Goal: Obtain resource: Download file/media

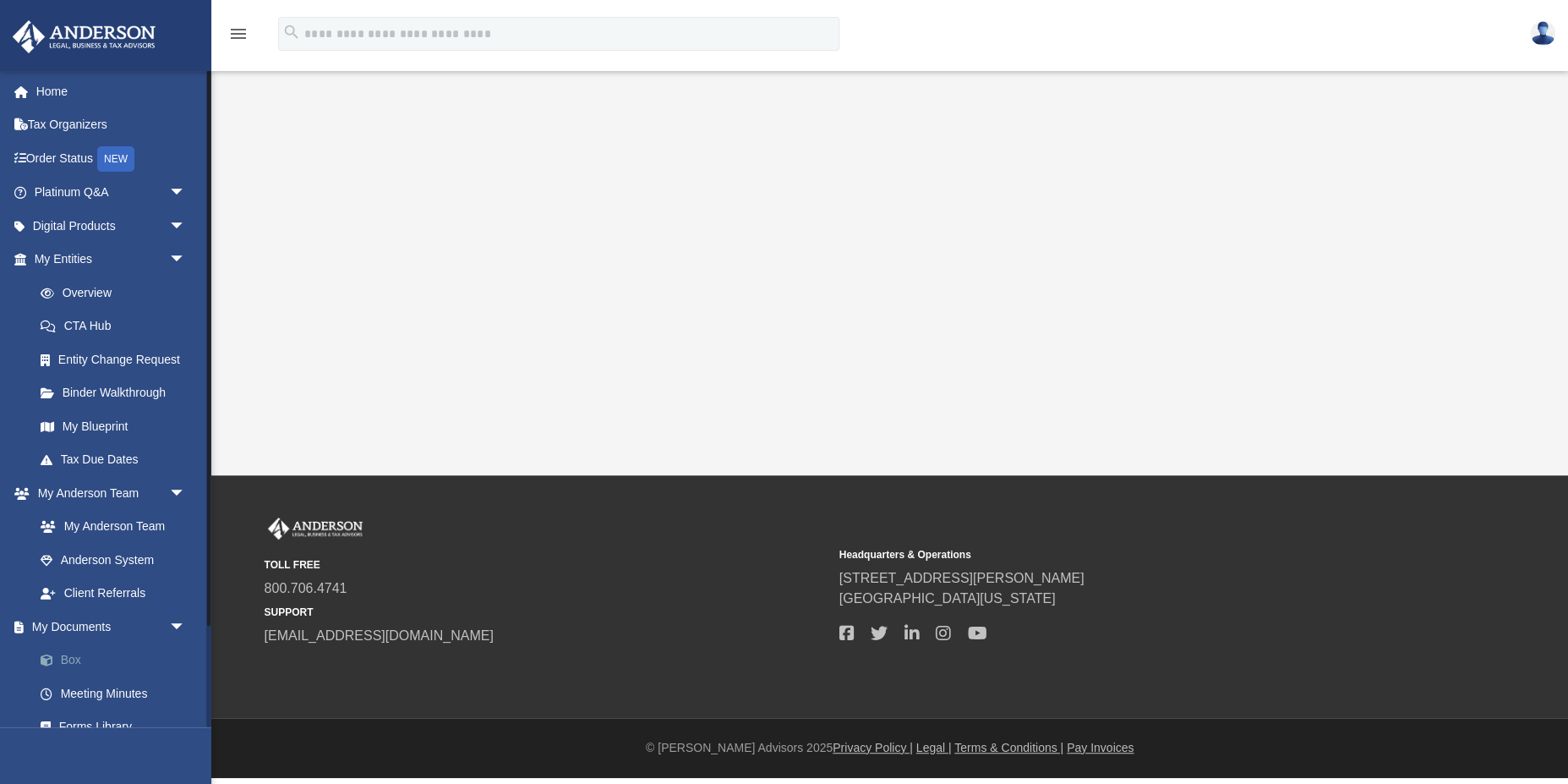
click at [69, 659] on link "Box" at bounding box center [118, 660] width 188 height 34
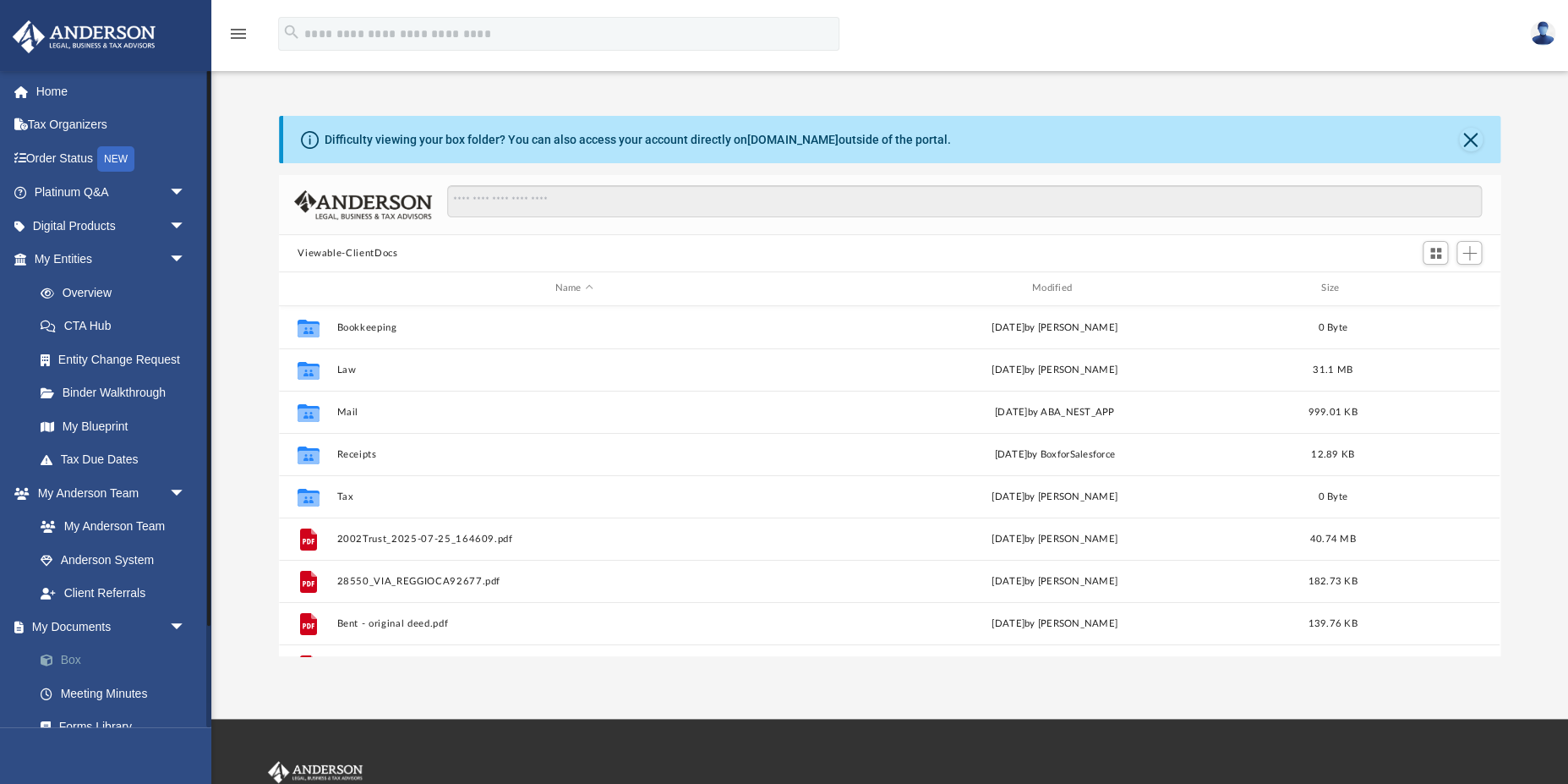
scroll to position [384, 1221]
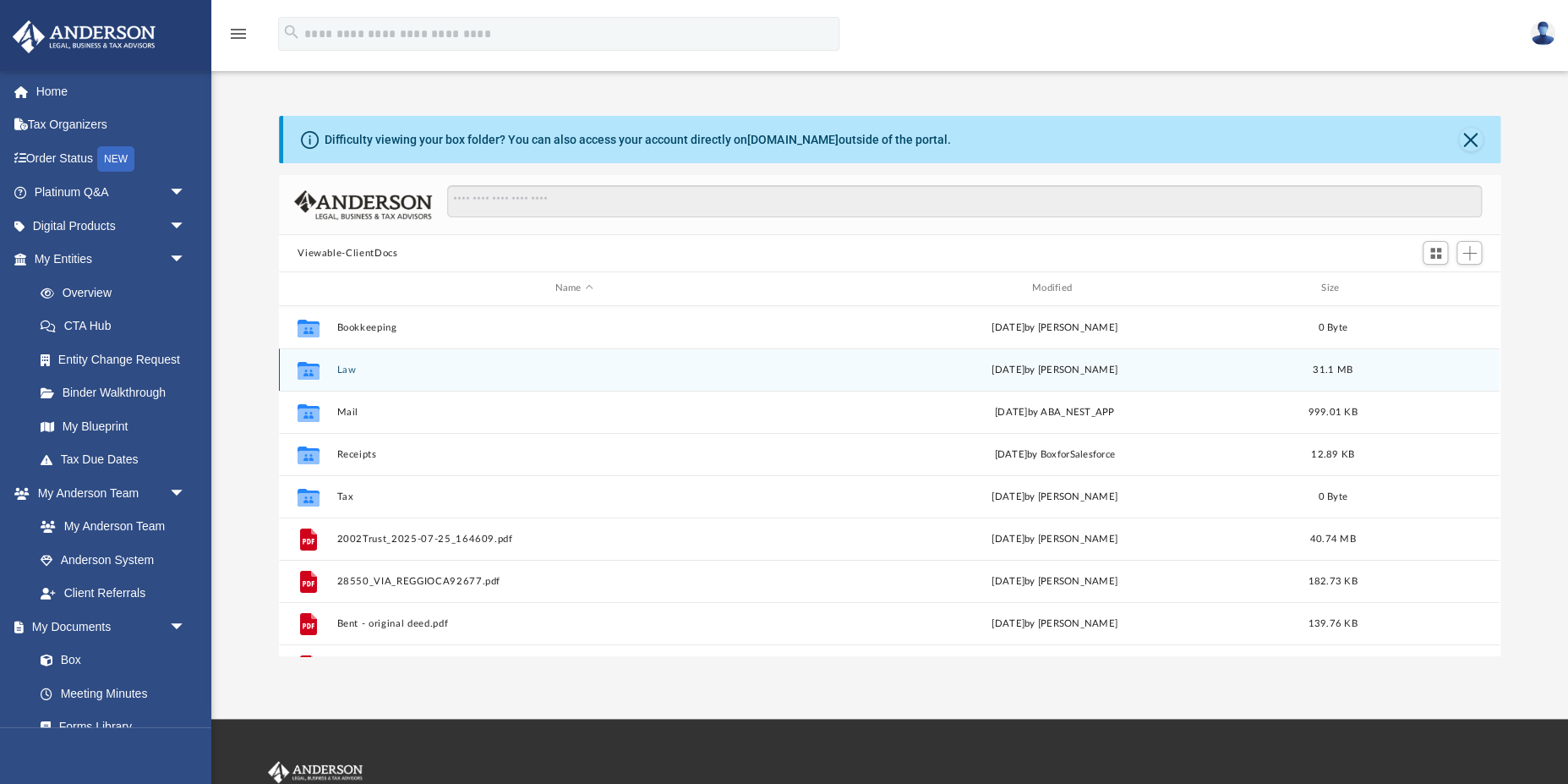
click at [313, 368] on icon "grid" at bounding box center [309, 371] width 22 height 14
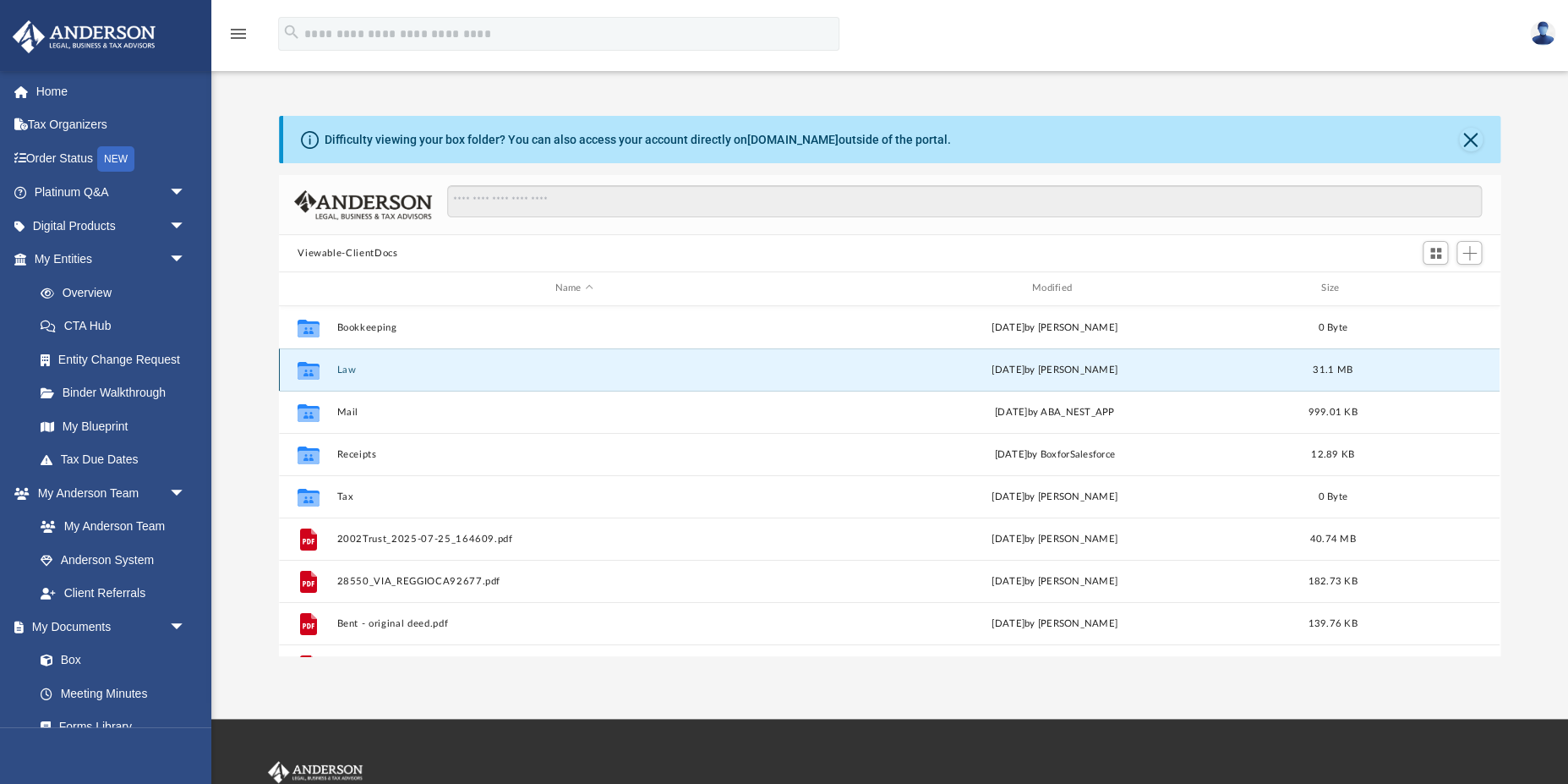
click at [343, 369] on div "Collaborated Folder Bookkeeping [DATE] by [PERSON_NAME] 0 Byte Collaborated Fol…" at bounding box center [889, 481] width 1221 height 351
click at [303, 368] on icon "grid" at bounding box center [309, 369] width 22 height 14
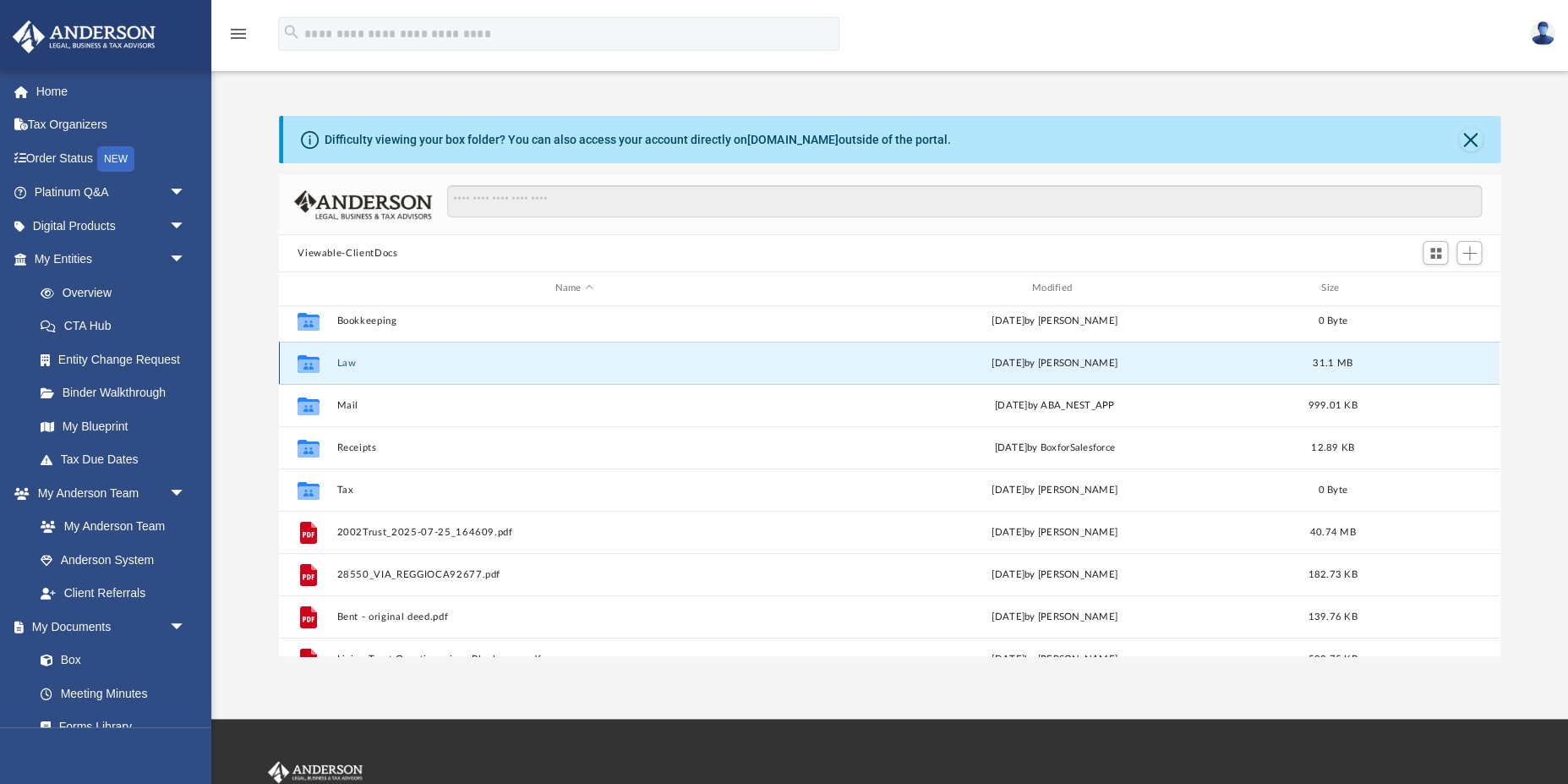
click at [344, 364] on button "Law" at bounding box center [574, 363] width 474 height 11
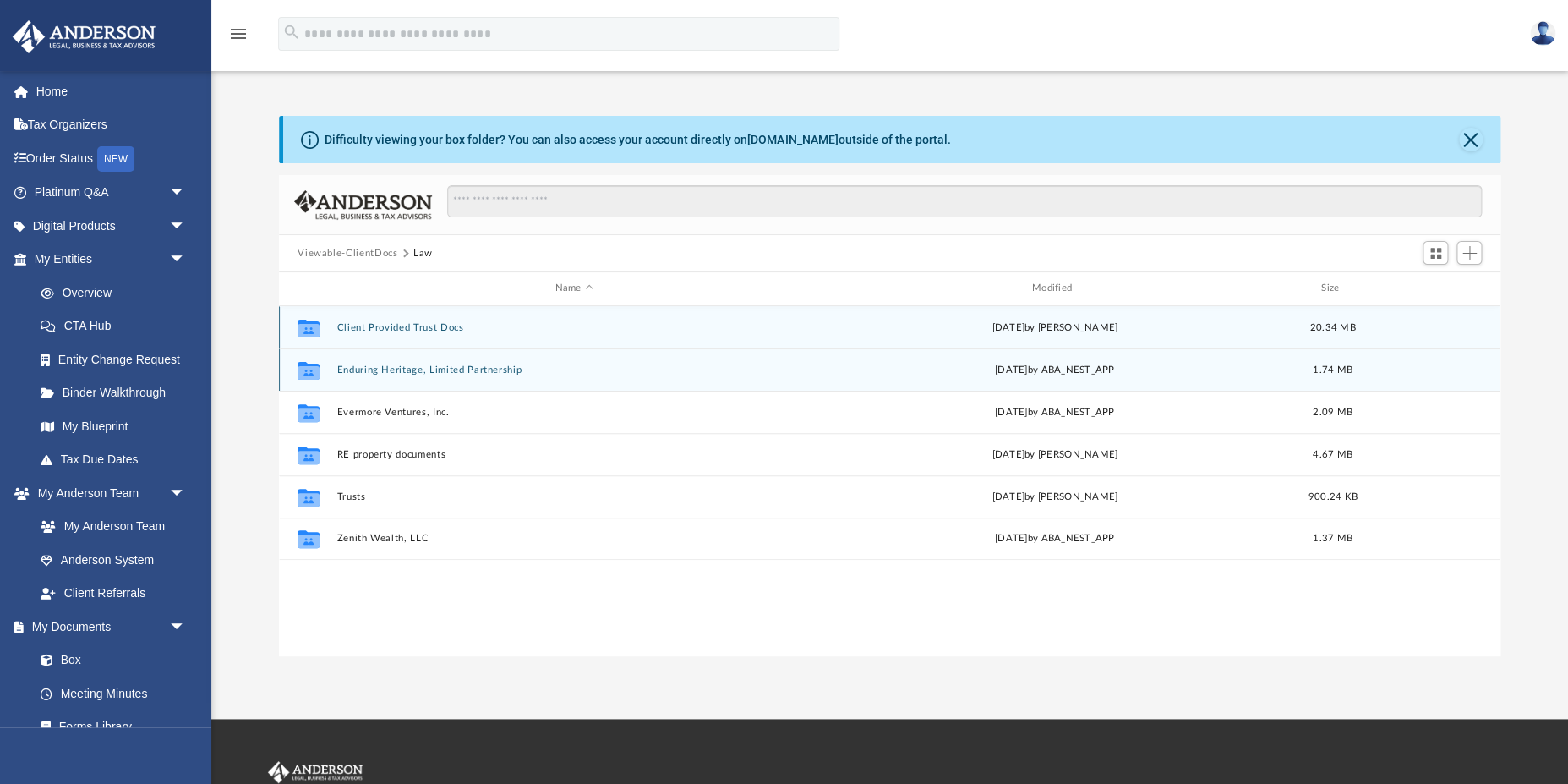
scroll to position [0, 0]
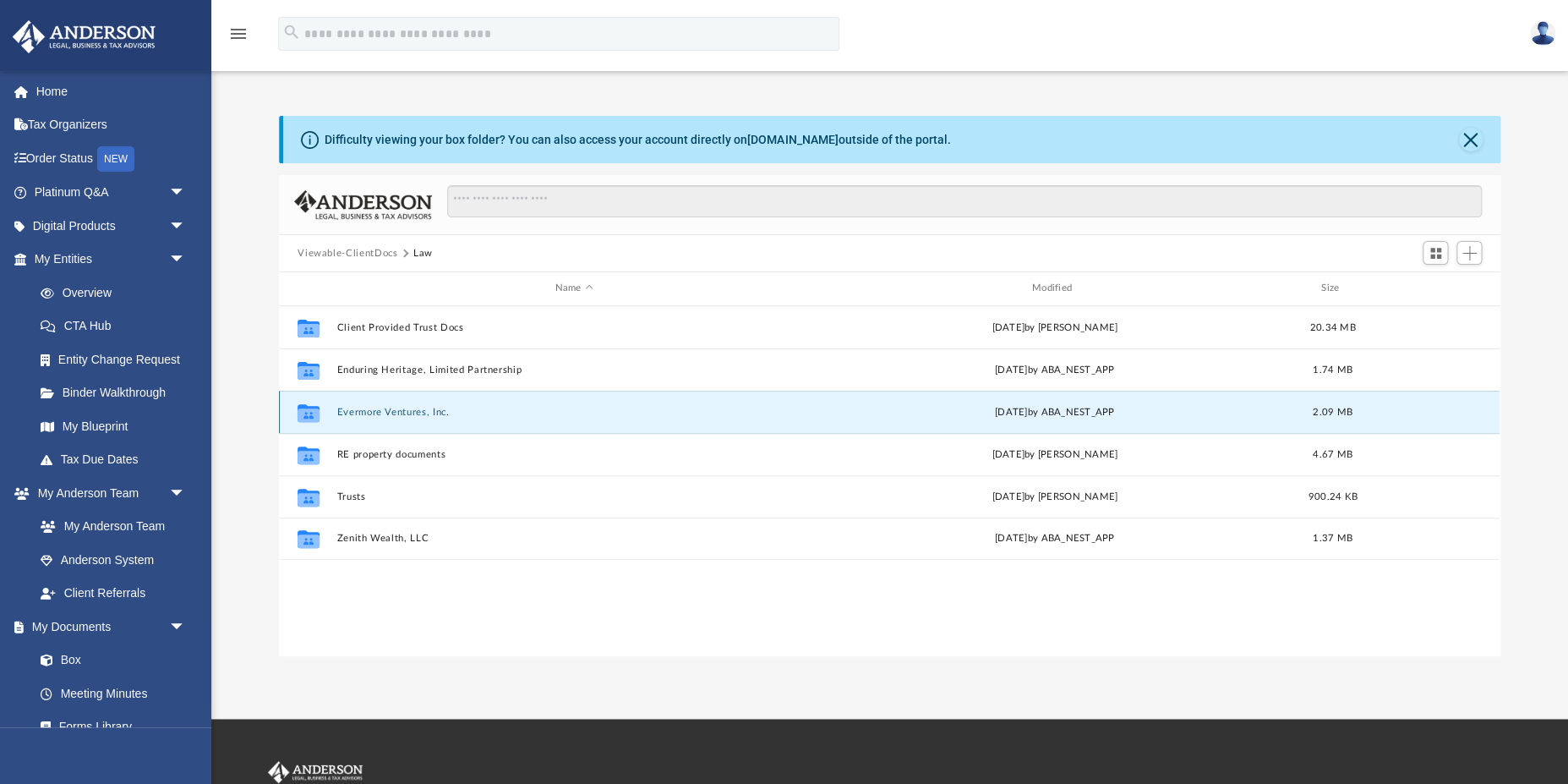
click at [353, 412] on button "Evermore Ventures, Inc." at bounding box center [574, 412] width 474 height 11
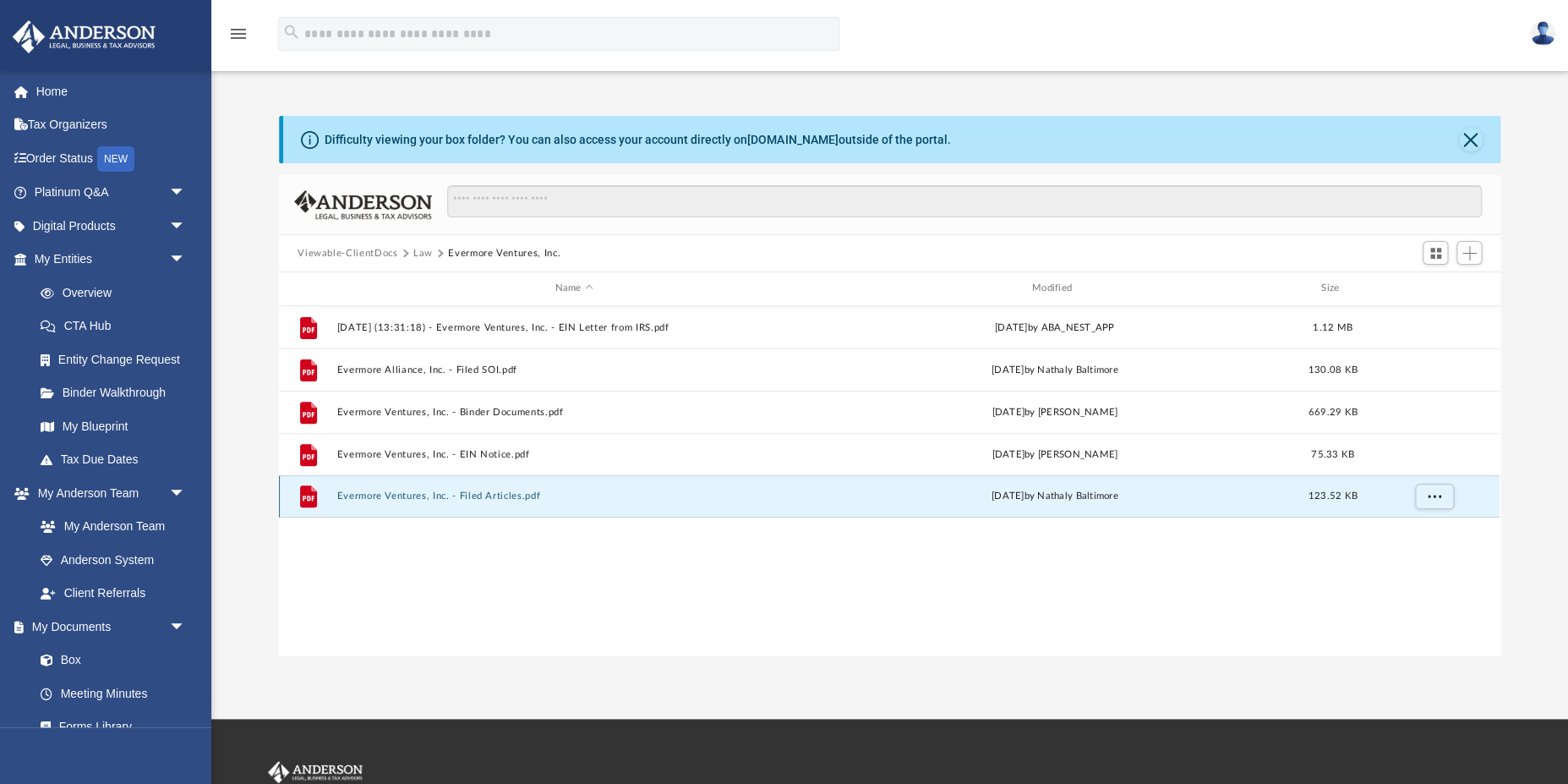
click at [410, 496] on button "Evermore Ventures, Inc. - Filed Articles.pdf" at bounding box center [574, 496] width 474 height 11
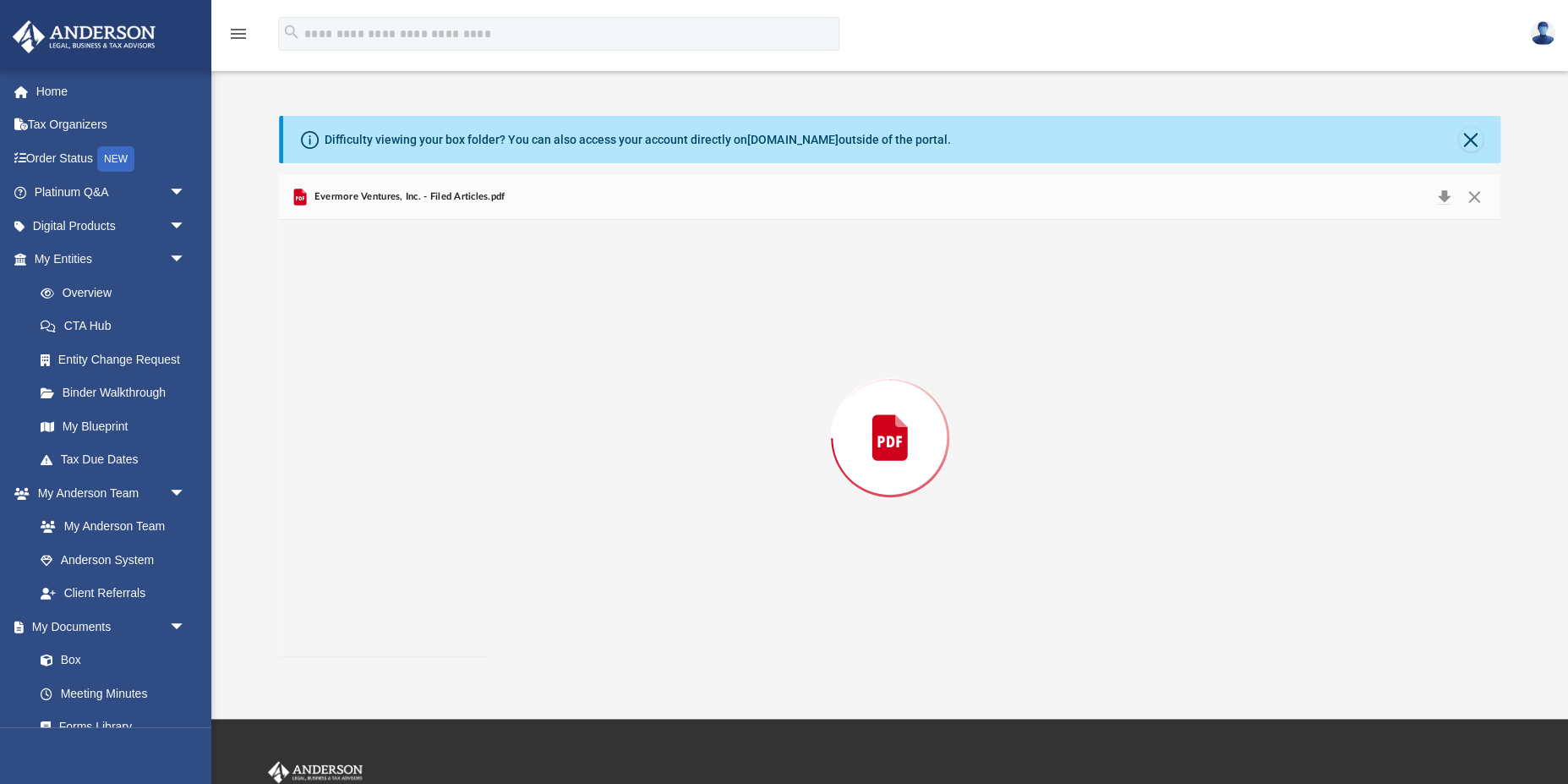
click at [410, 496] on div "Preview" at bounding box center [890, 438] width 1222 height 436
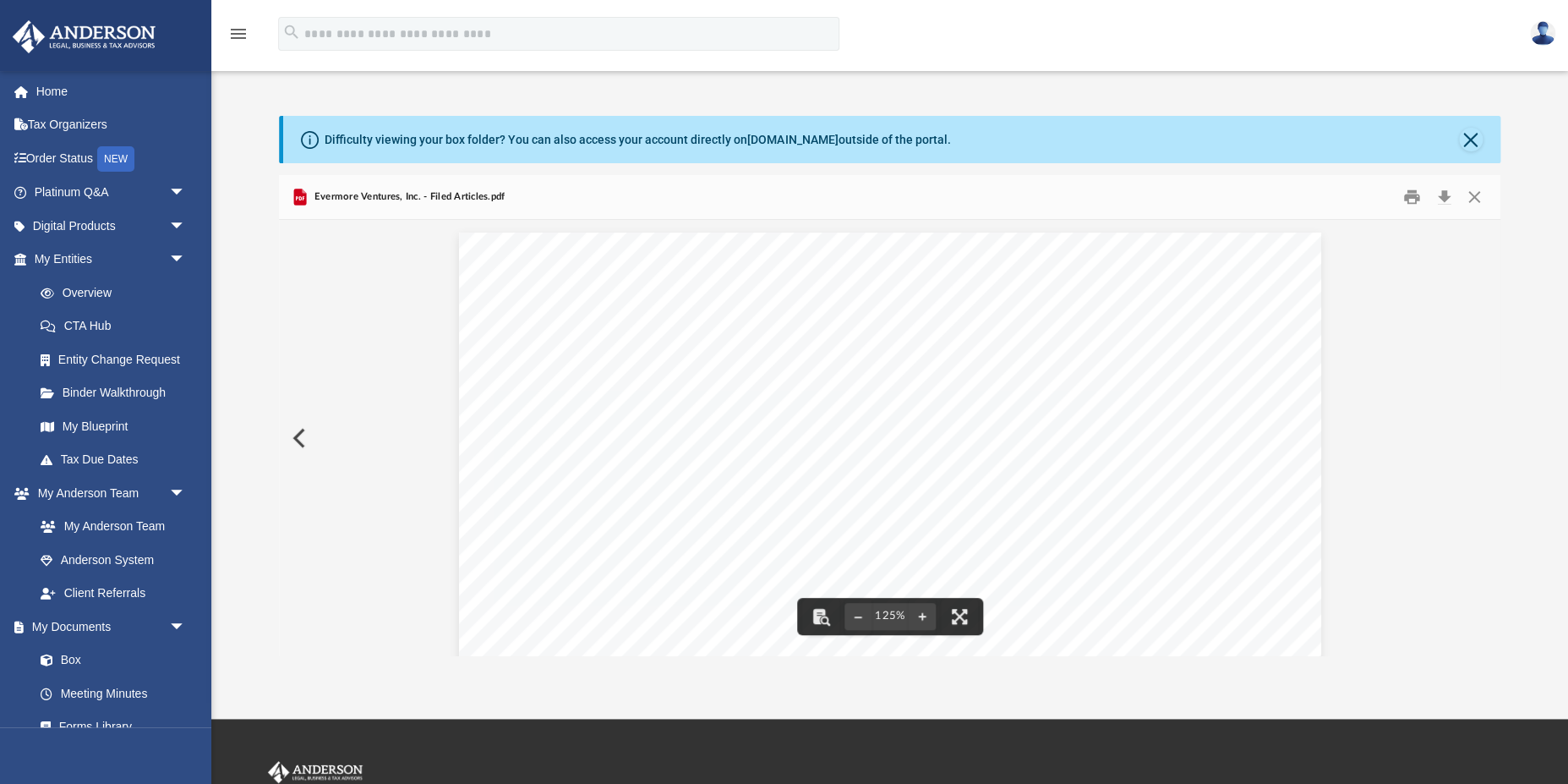
scroll to position [1, 0]
click at [1445, 196] on button "Download" at bounding box center [1444, 197] width 30 height 26
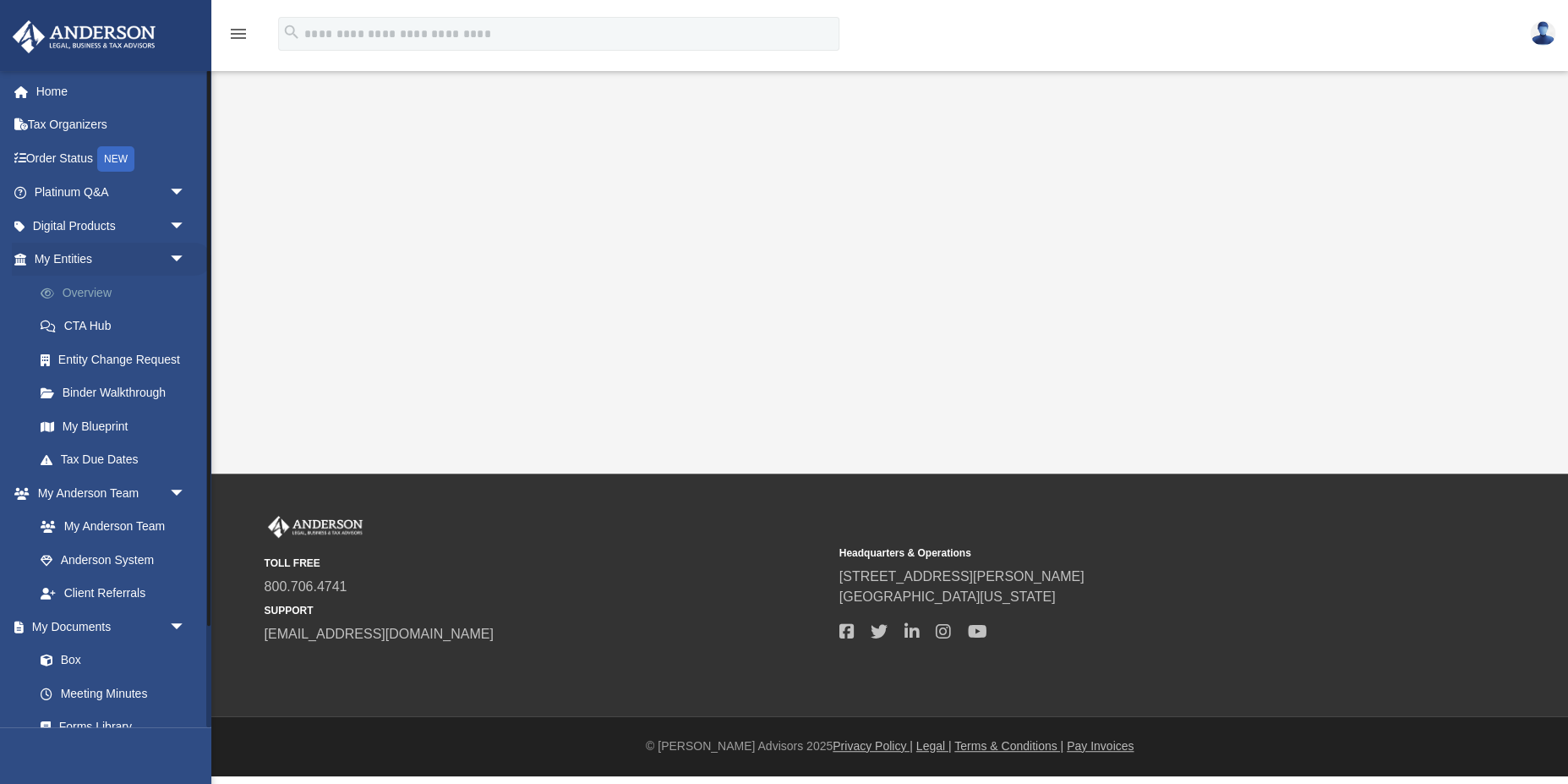
click at [88, 292] on link "Overview" at bounding box center [118, 292] width 188 height 34
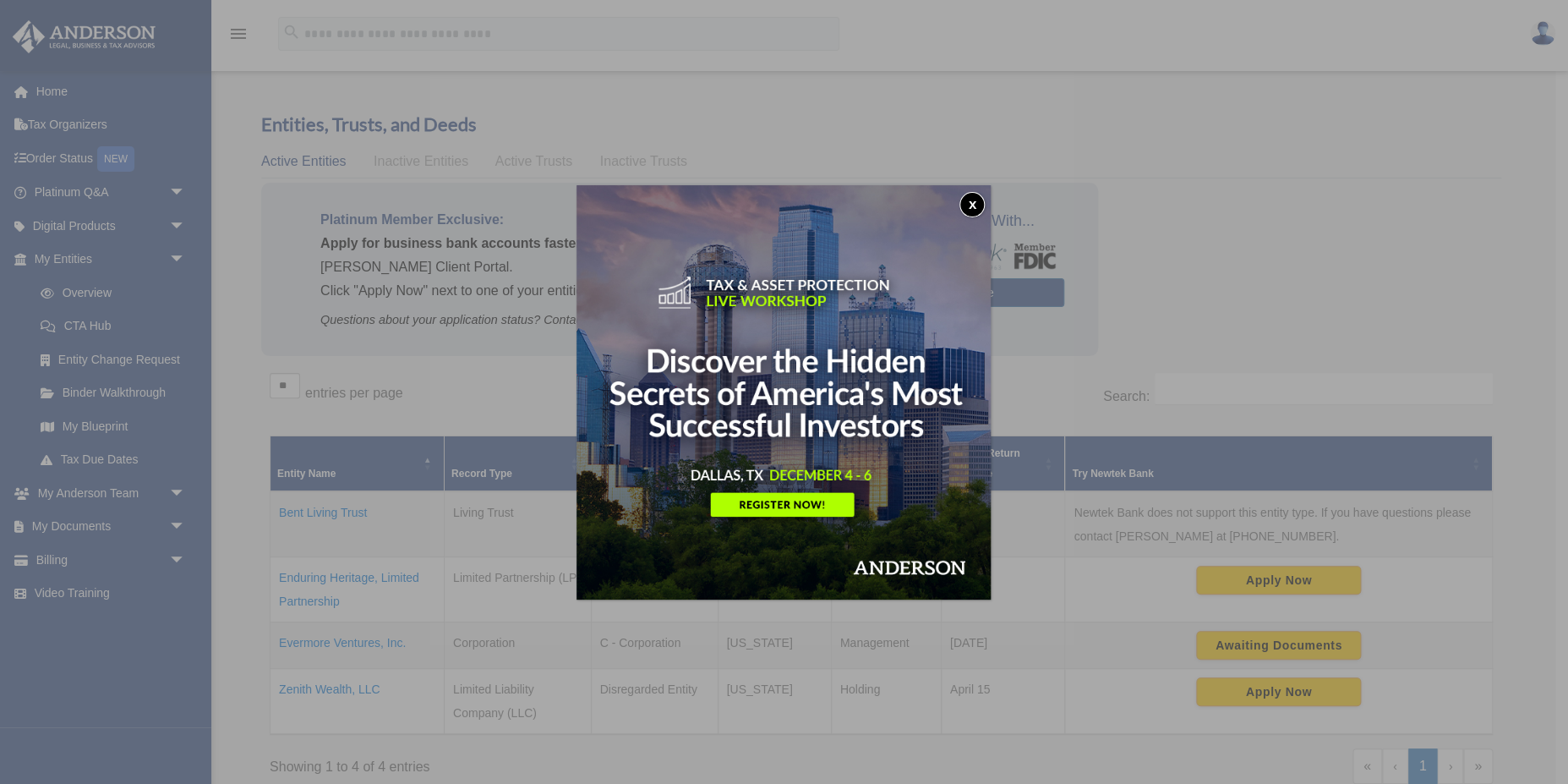
click at [973, 202] on button "x" at bounding box center [972, 205] width 26 height 26
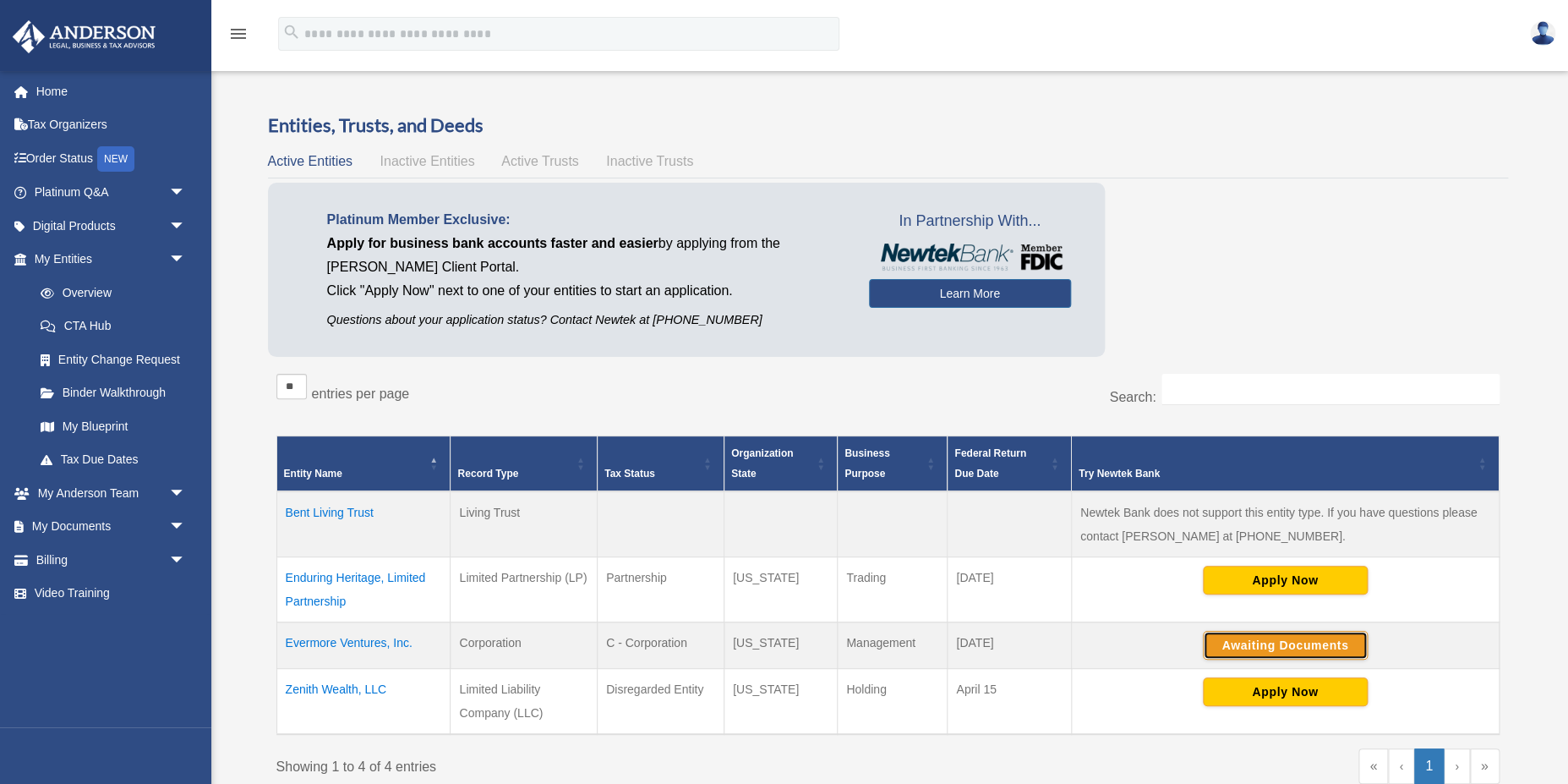
click at [1263, 650] on button "Awaiting Documents" at bounding box center [1285, 645] width 165 height 29
click at [54, 193] on link "Platinum Q&A arrow_drop_down" at bounding box center [111, 193] width 200 height 34
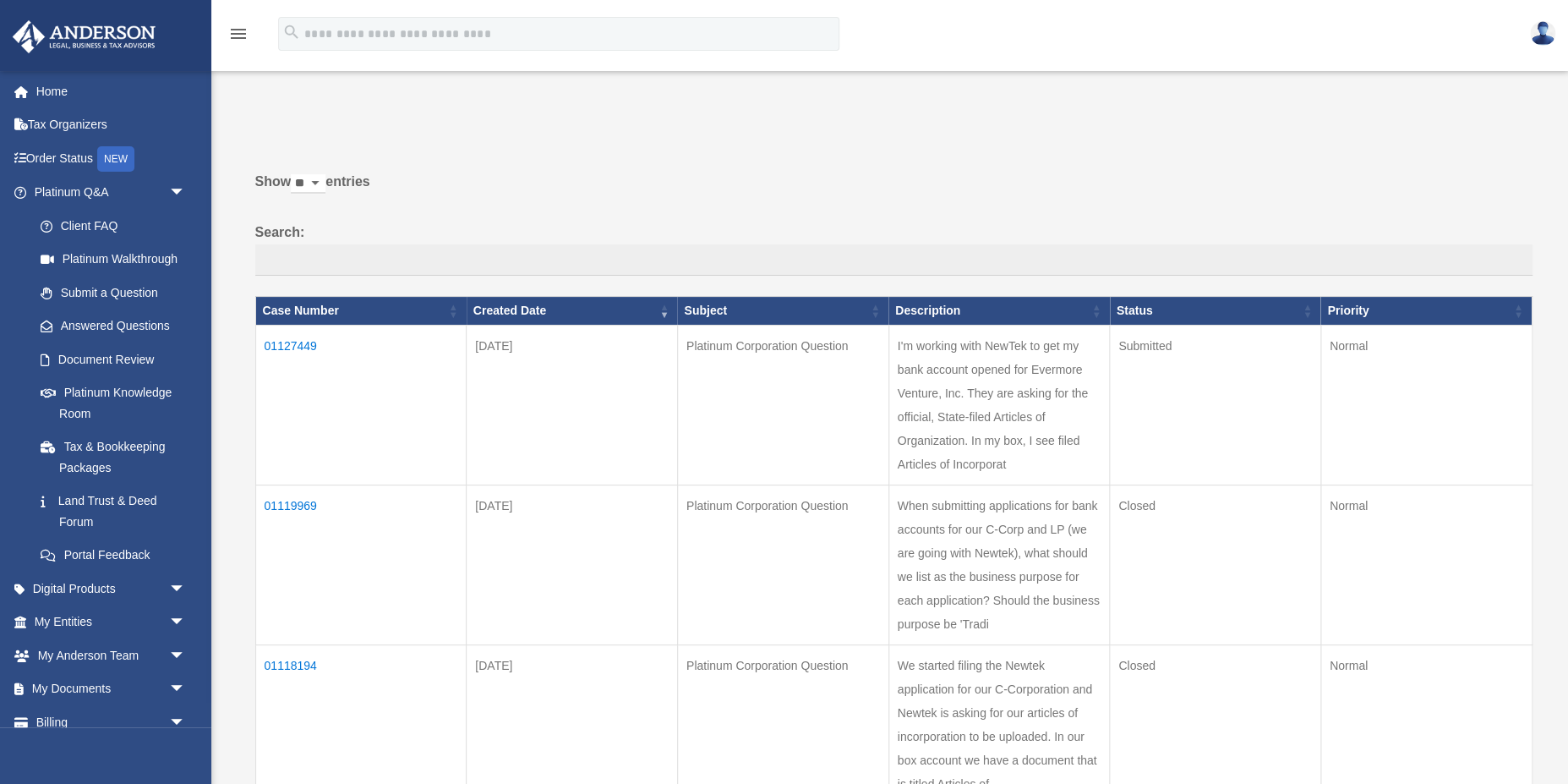
scroll to position [6, 0]
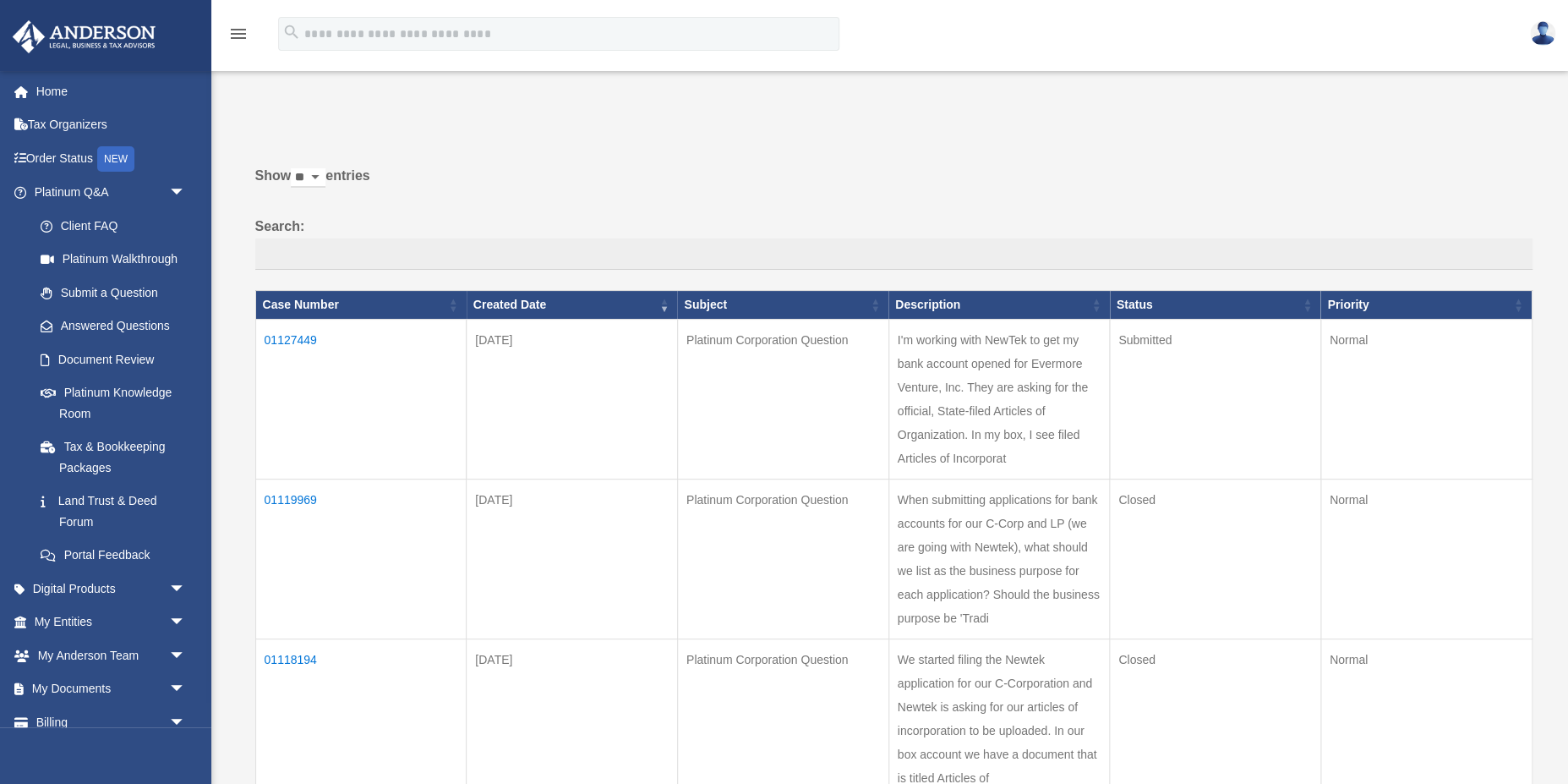
click at [289, 336] on td "01127449" at bounding box center [360, 398] width 211 height 159
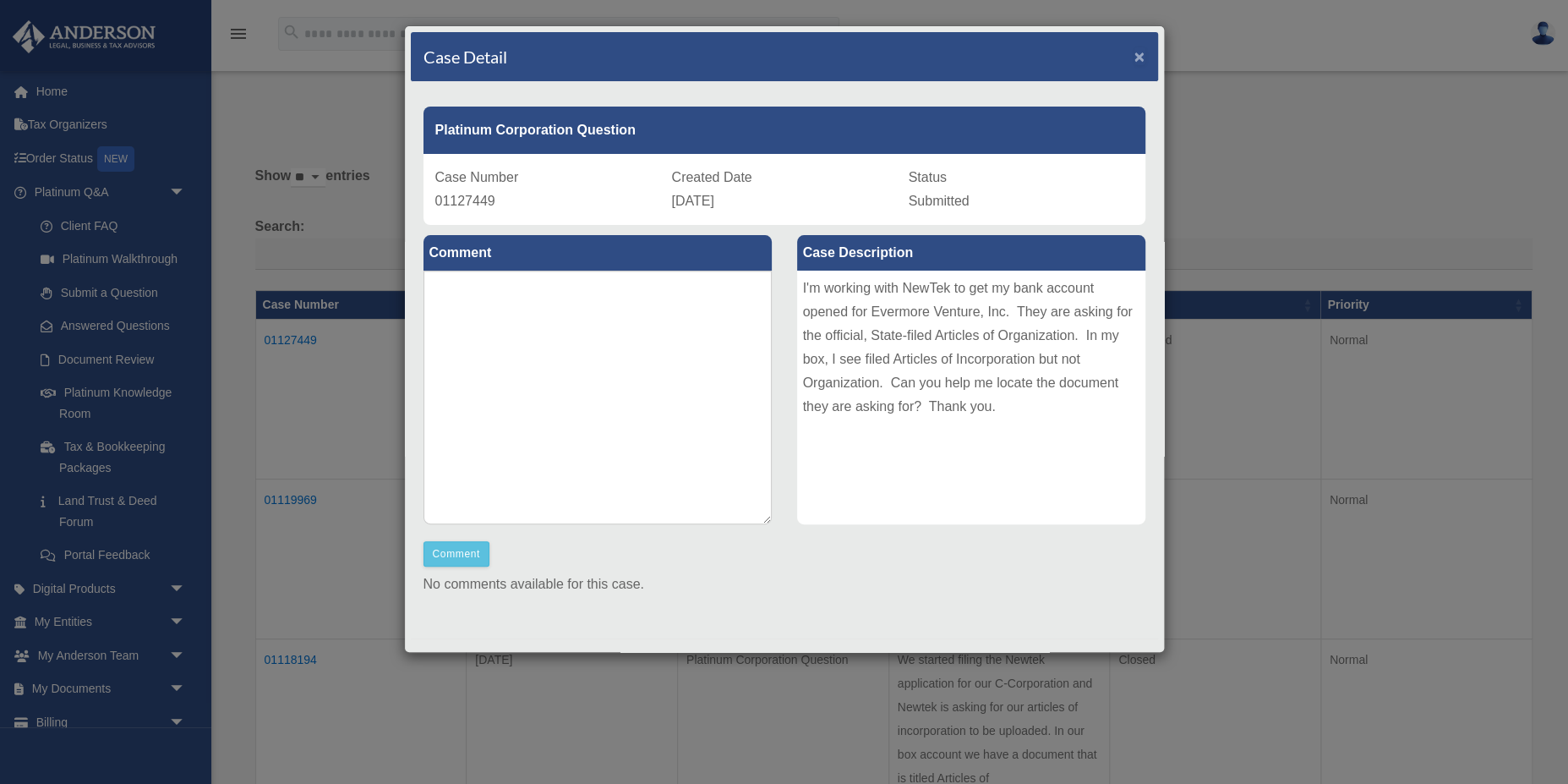
scroll to position [0, 0]
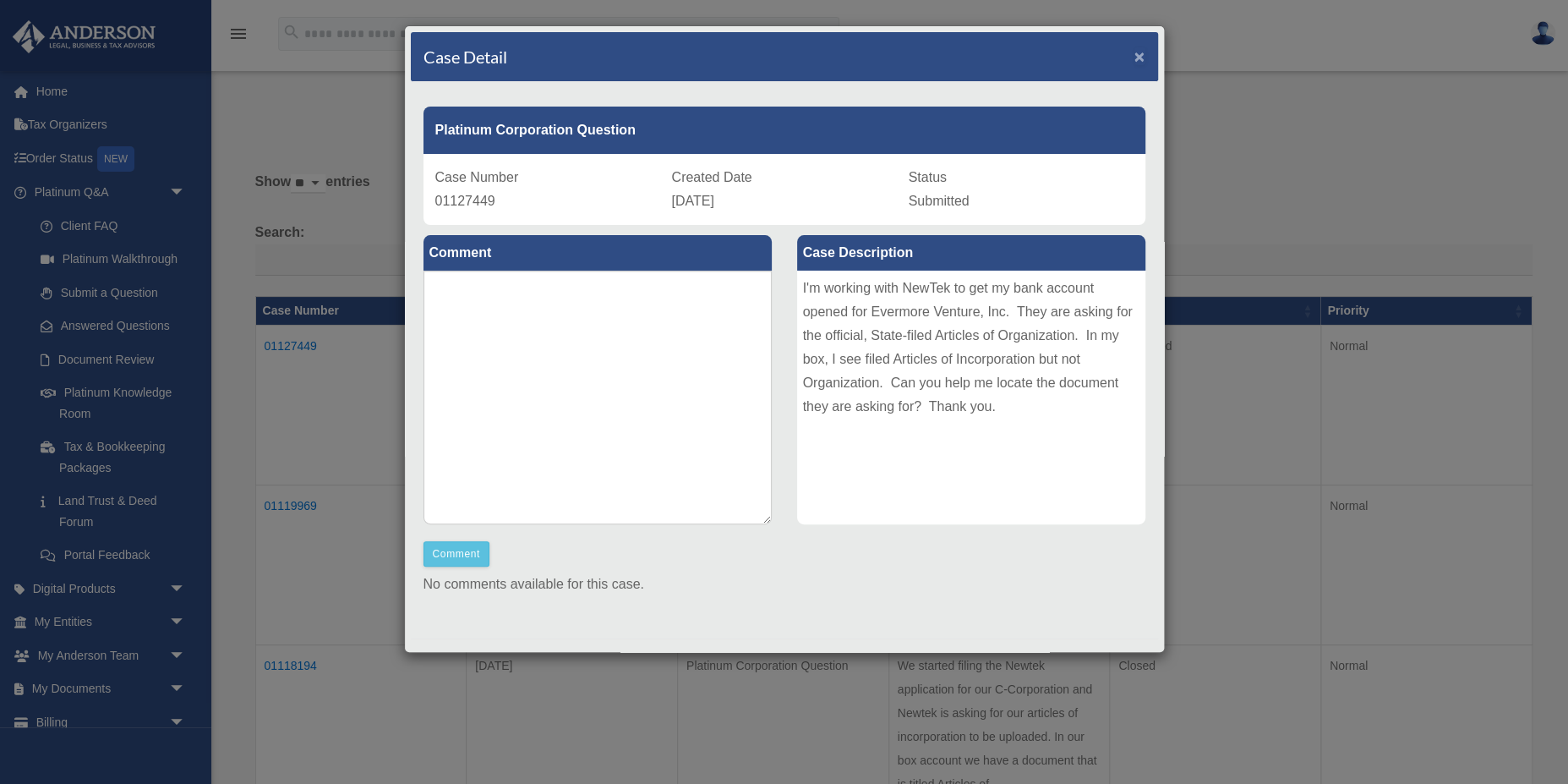
click at [1140, 57] on span "×" at bounding box center [1140, 55] width 11 height 19
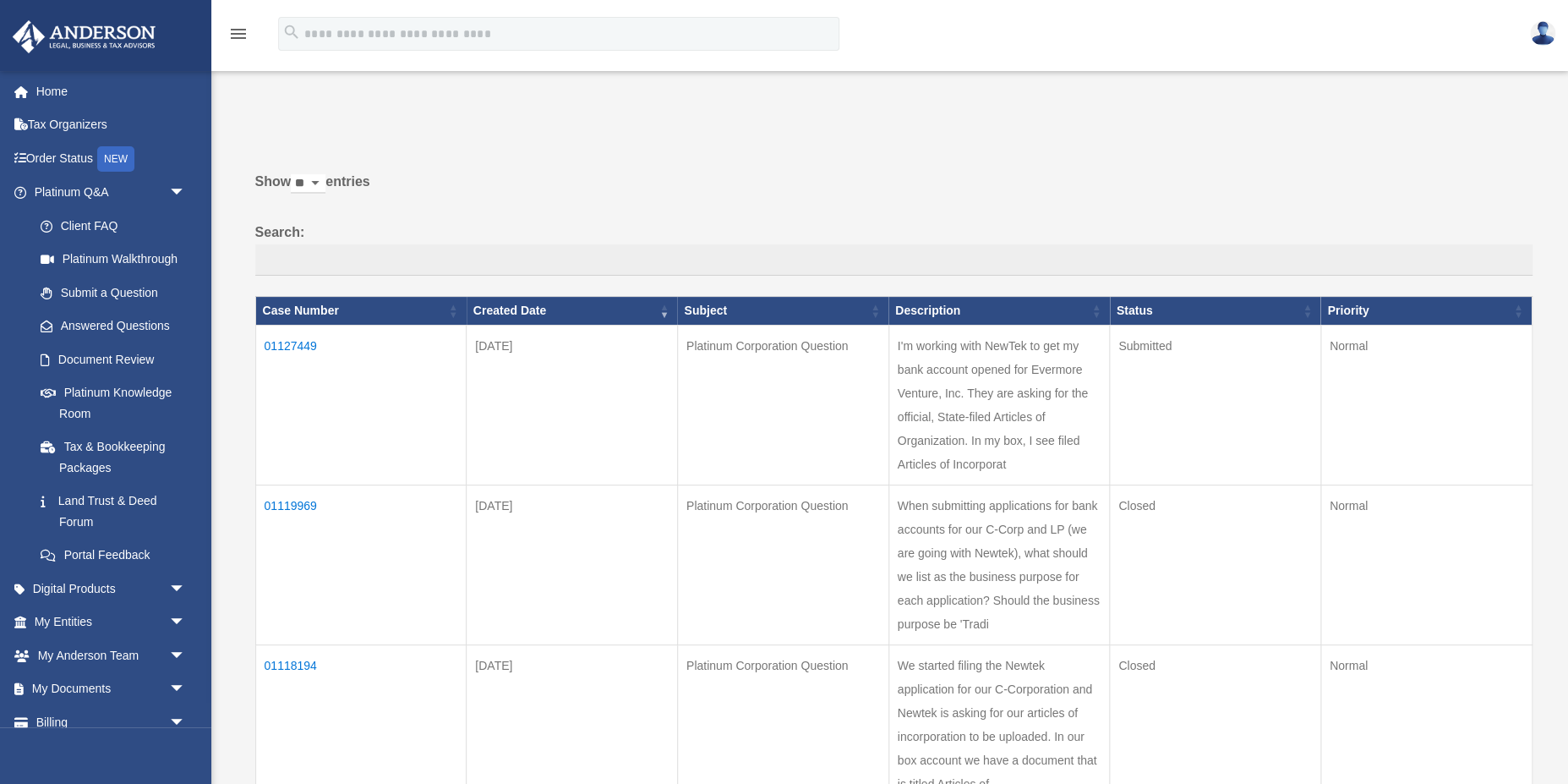
click at [1546, 29] on img at bounding box center [1543, 33] width 26 height 25
click at [1246, 116] on link "Logout" at bounding box center [1290, 113] width 170 height 35
